Goal: Check status

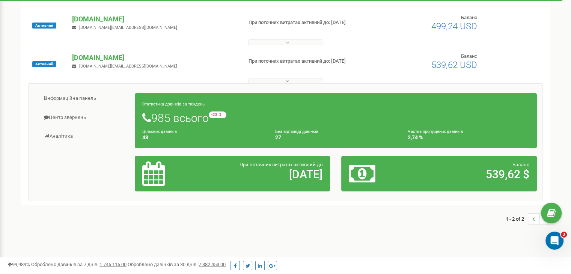
scroll to position [150, 0]
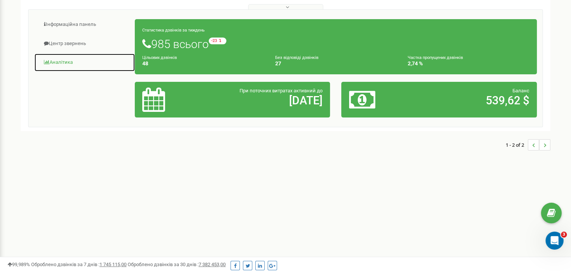
click at [57, 63] on link "Аналiтика" at bounding box center [84, 62] width 101 height 18
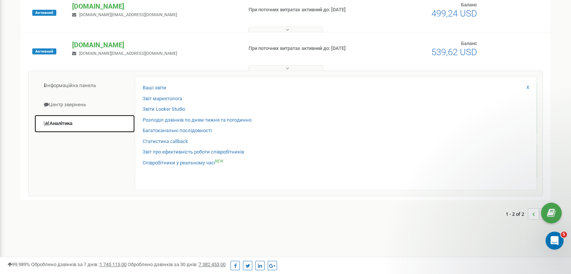
scroll to position [75, 0]
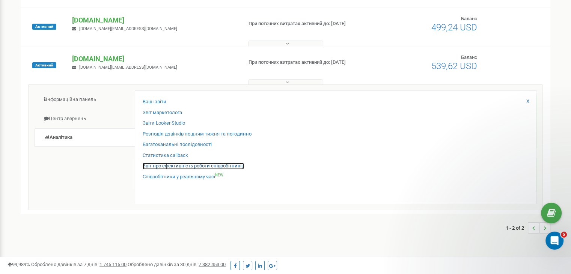
click at [153, 166] on link "Звіт про ефективність роботи співробітників" at bounding box center [193, 166] width 101 height 7
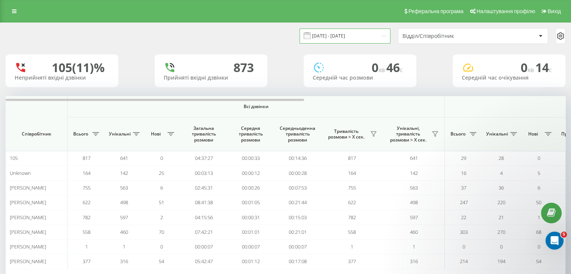
click at [380, 35] on input "22.08.2025 - 22.09.2025" at bounding box center [345, 36] width 91 height 15
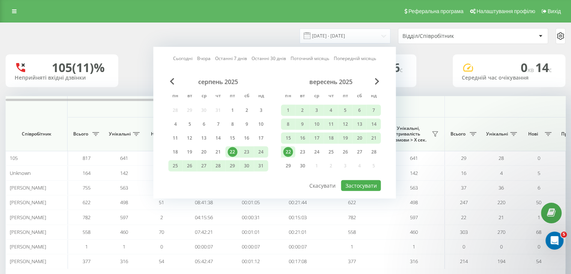
click at [287, 149] on div "22" at bounding box center [288, 152] width 10 height 10
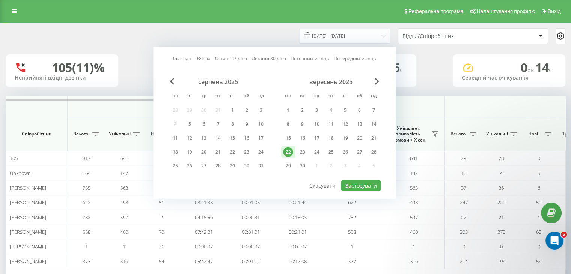
click at [287, 149] on div "22" at bounding box center [288, 152] width 10 height 10
click at [350, 185] on button "Застосувати" at bounding box center [361, 185] width 40 height 11
type input "22.09.2025 - 22.09.2025"
